Goal: Task Accomplishment & Management: Complete application form

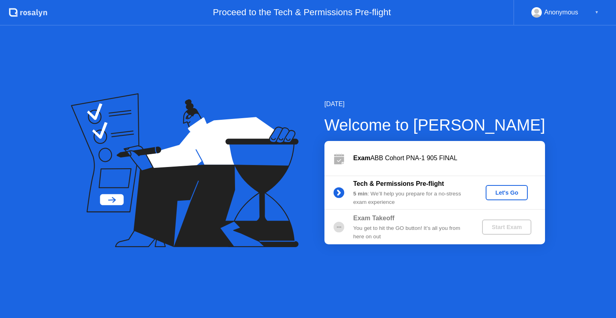
click at [515, 190] on div "Let's Go" at bounding box center [507, 193] width 36 height 6
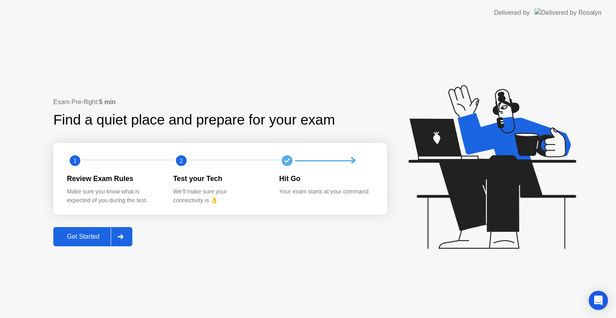
click at [79, 240] on div "Get Started" at bounding box center [83, 236] width 55 height 7
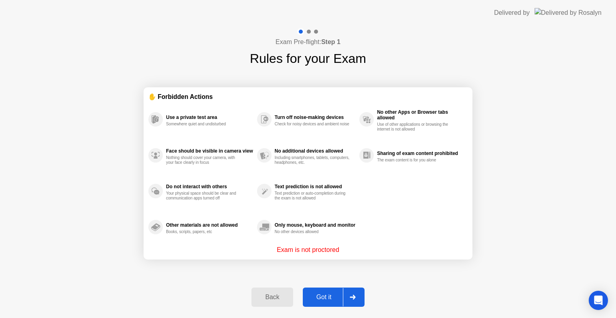
click at [309, 294] on div "Got it" at bounding box center [324, 297] width 38 height 7
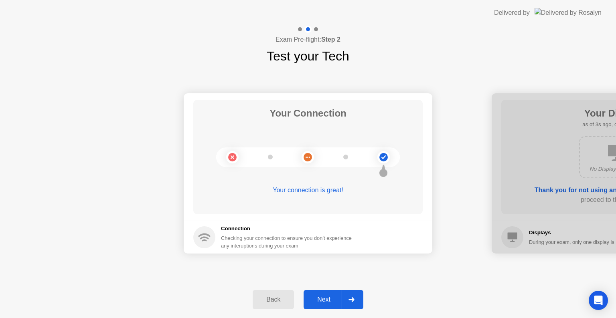
drag, startPoint x: 309, startPoint y: 294, endPoint x: 338, endPoint y: 307, distance: 32.2
click at [338, 307] on button "Next" at bounding box center [334, 299] width 60 height 19
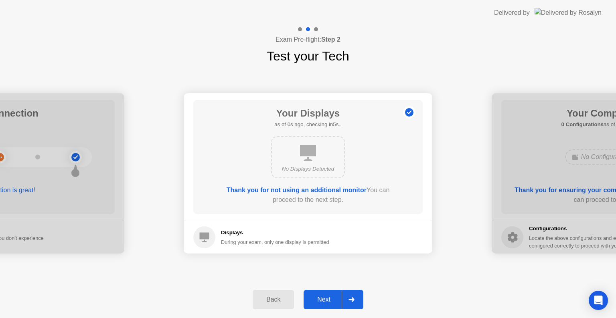
click at [337, 306] on button "Next" at bounding box center [334, 299] width 60 height 19
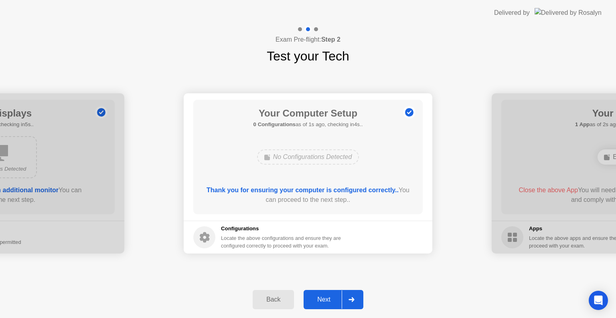
click at [337, 306] on button "Next" at bounding box center [334, 299] width 60 height 19
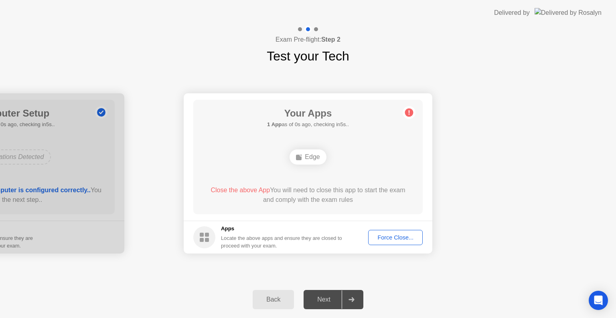
click at [387, 235] on div "Force Close..." at bounding box center [395, 238] width 49 height 6
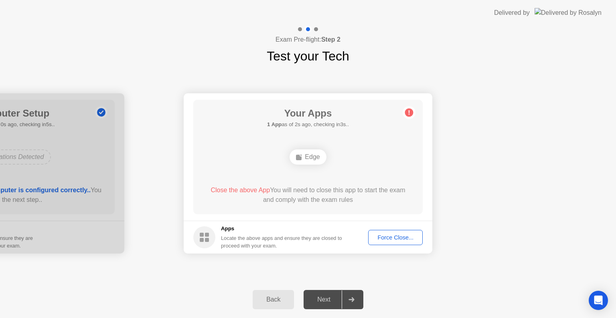
click at [399, 236] on div "Force Close..." at bounding box center [395, 238] width 49 height 6
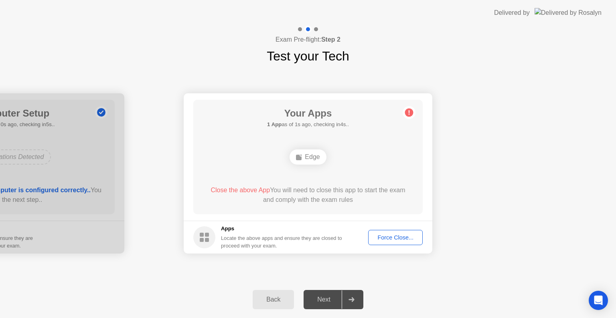
click at [396, 236] on div "Force Close..." at bounding box center [395, 238] width 49 height 6
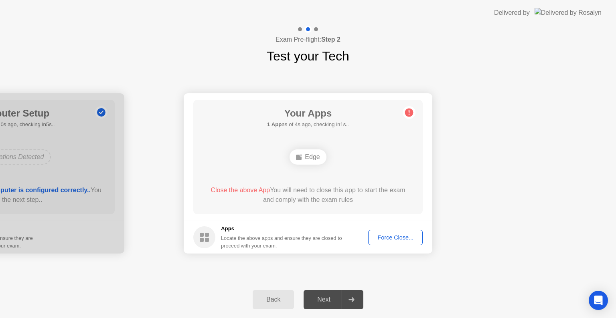
click at [395, 243] on button "Force Close..." at bounding box center [395, 237] width 55 height 15
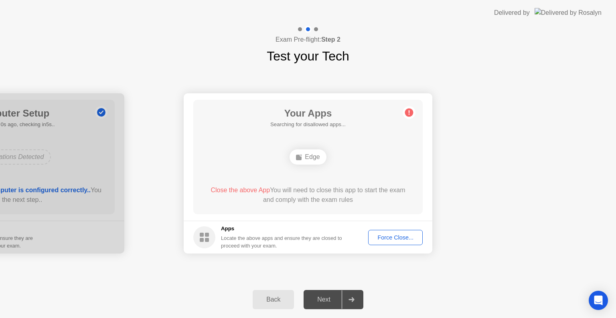
click at [385, 239] on div "Force Close..." at bounding box center [395, 238] width 49 height 6
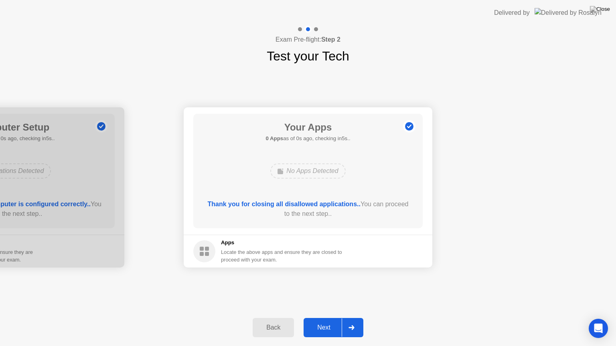
click at [325, 318] on div "Next" at bounding box center [324, 327] width 36 height 7
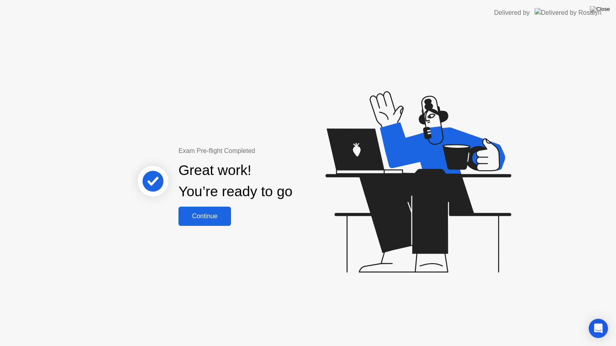
click at [205, 220] on div "Continue" at bounding box center [205, 216] width 48 height 7
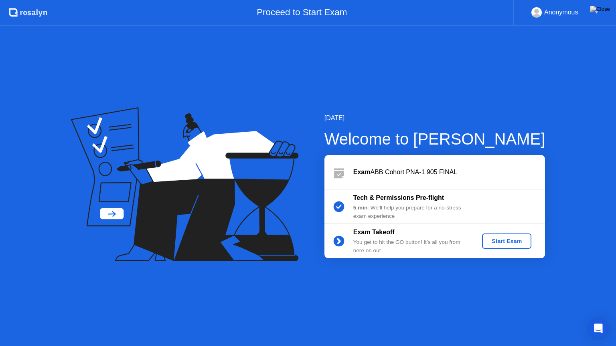
click at [490, 238] on div "Start Exam" at bounding box center [506, 241] width 43 height 6
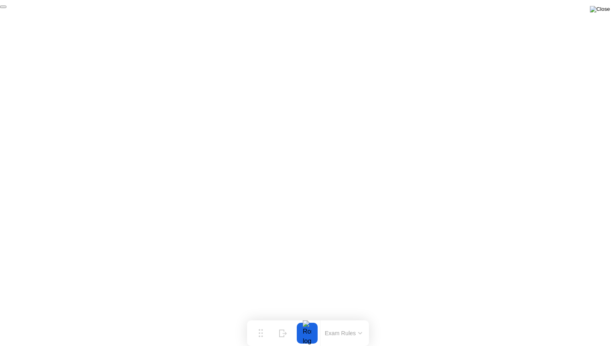
click at [606, 12] on img at bounding box center [600, 9] width 20 height 6
